Goal: Navigation & Orientation: Find specific page/section

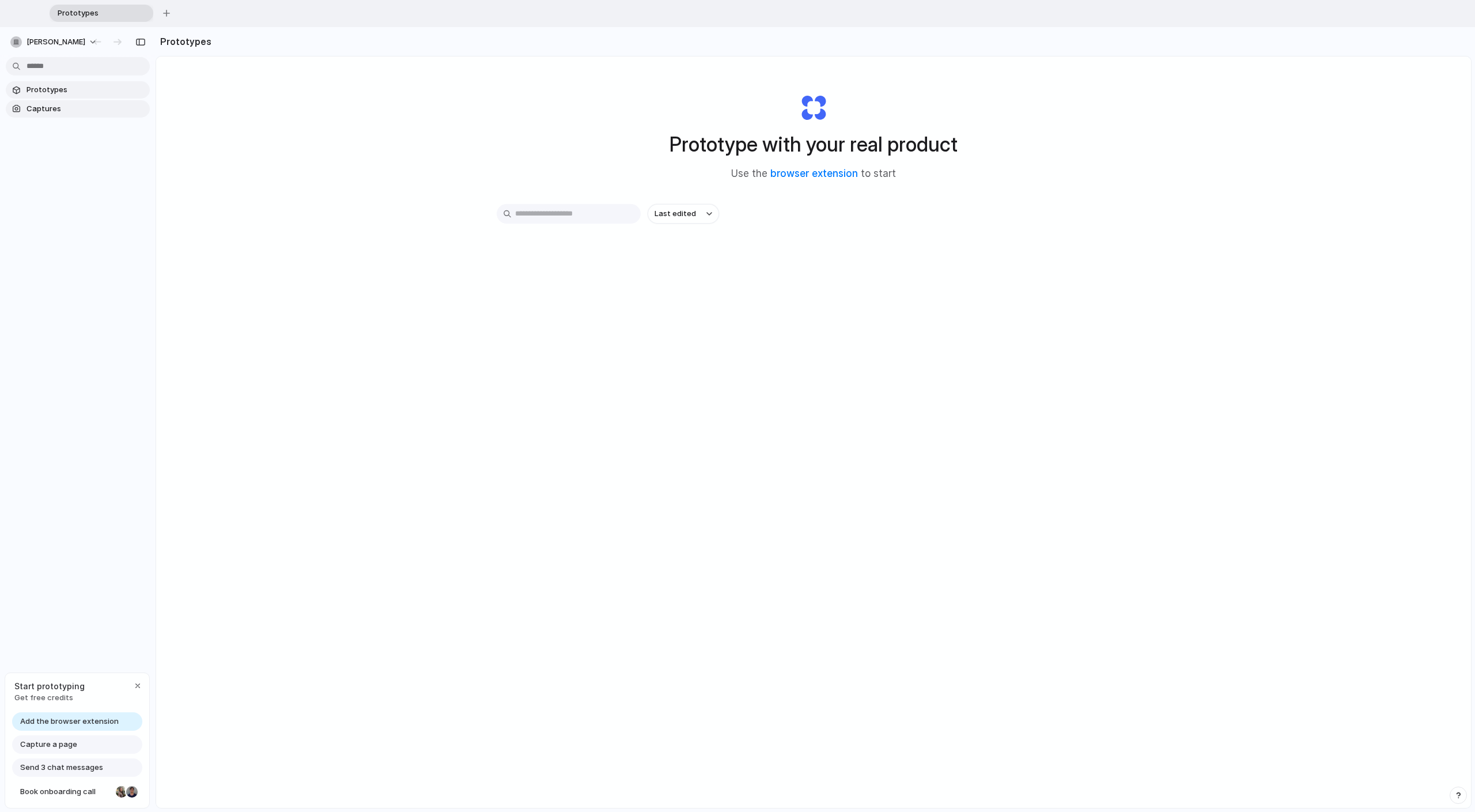
click at [58, 113] on span "Captures" at bounding box center [86, 109] width 119 height 11
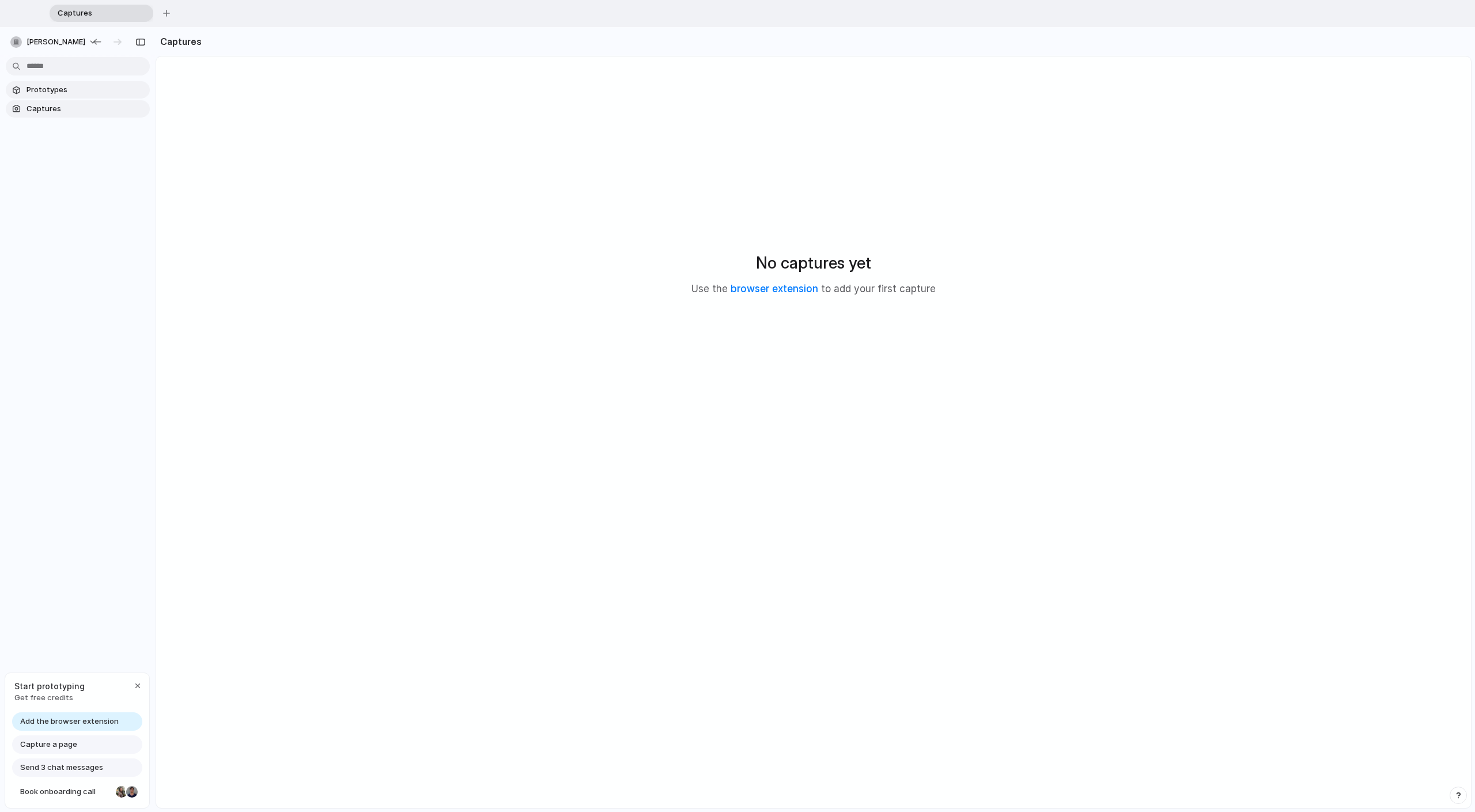
click at [63, 81] on link "Prototypes" at bounding box center [78, 90] width 144 height 17
